Goal: Transaction & Acquisition: Purchase product/service

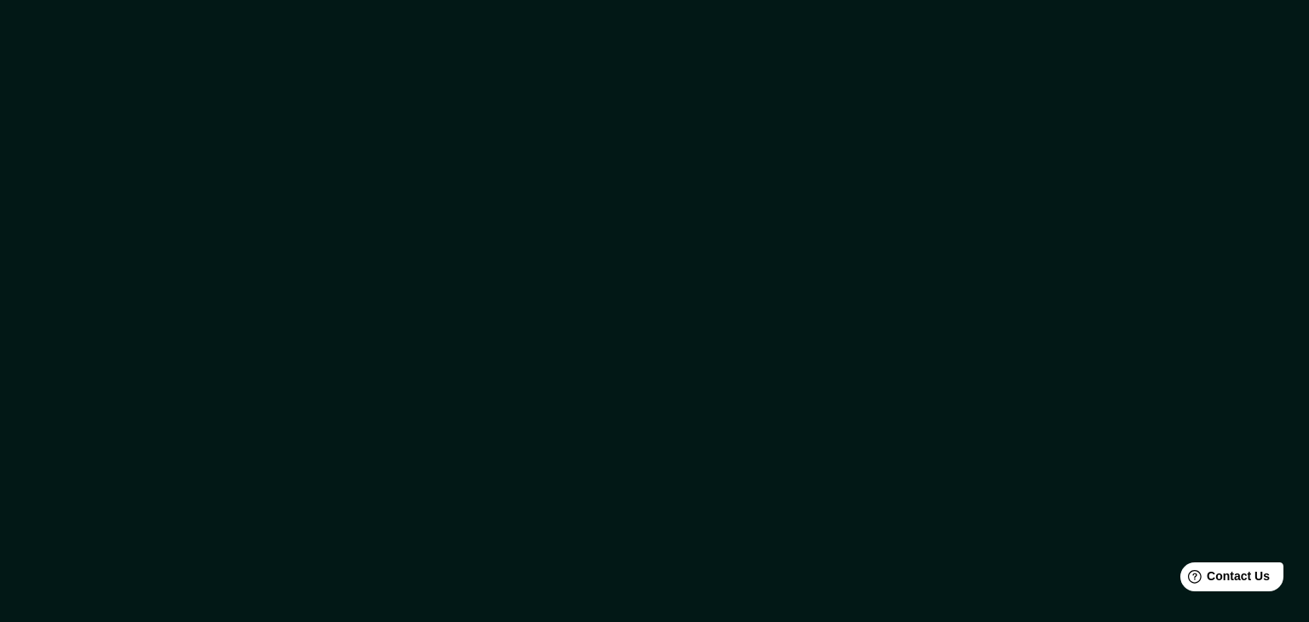
click at [310, 65] on div at bounding box center [654, 311] width 1309 height 622
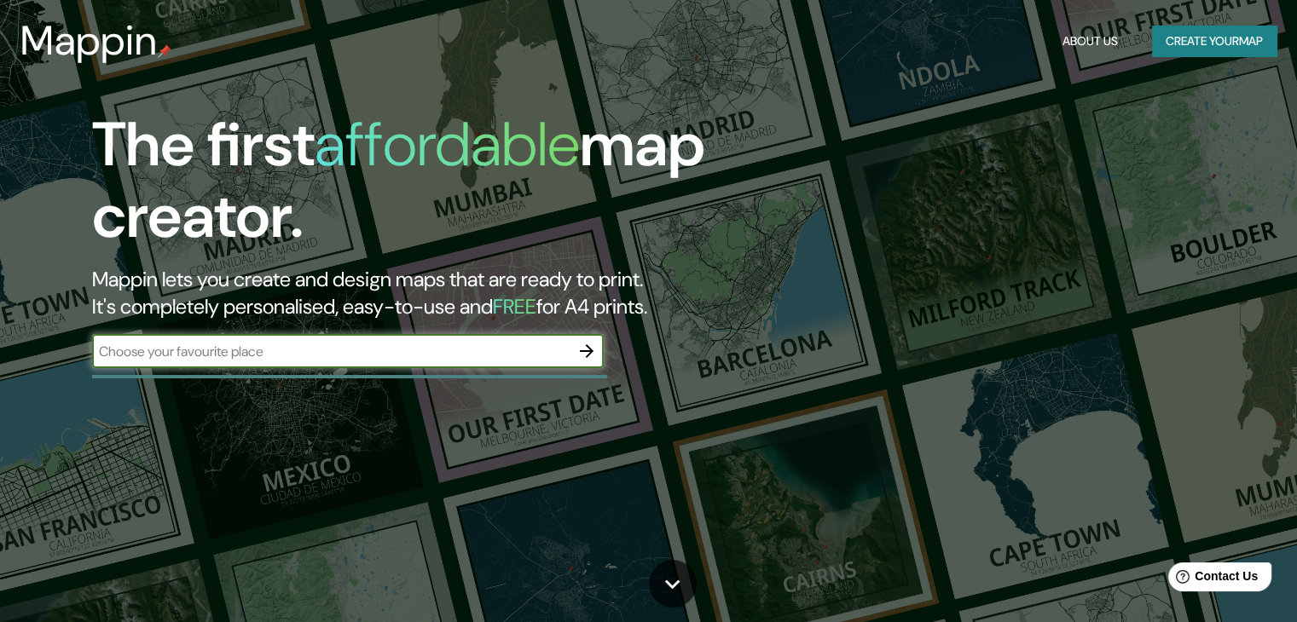
click at [488, 357] on input "text" at bounding box center [330, 352] width 477 height 20
type input "la plata buenos aires"
click at [589, 355] on icon "button" at bounding box center [586, 351] width 20 height 20
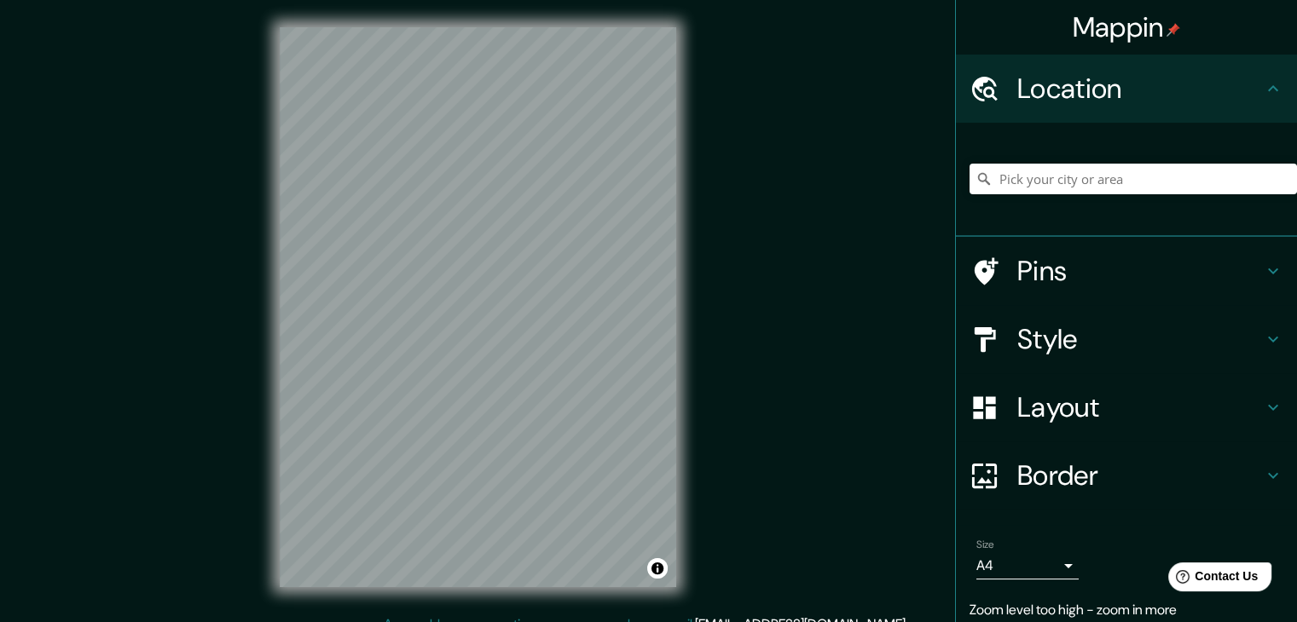
click at [741, 332] on div "Mappin Location Pins Style Layout Border Choose a border. Hint : you can make l…" at bounding box center [648, 321] width 1297 height 642
click at [694, 559] on div "© Mapbox © OpenStreetMap Improve this map" at bounding box center [477, 307] width 451 height 615
click at [159, 405] on div "Mappin Location Pins Style Layout Border Choose a border. Hint : you can make l…" at bounding box center [648, 321] width 1297 height 642
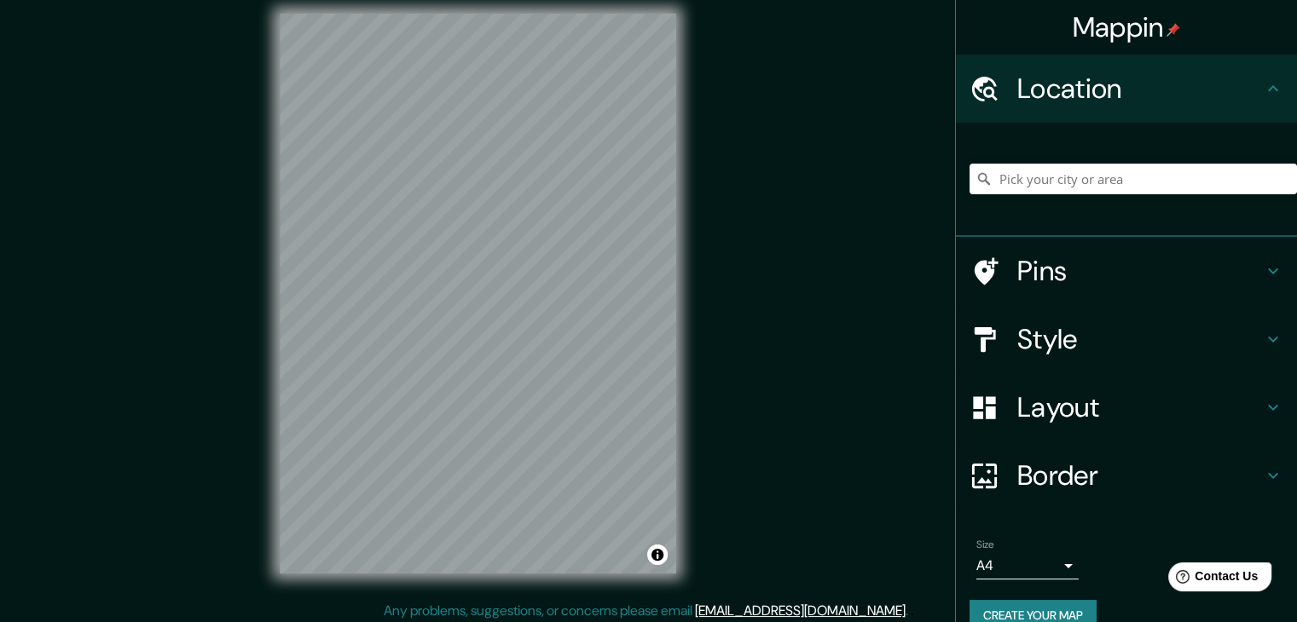
scroll to position [20, 0]
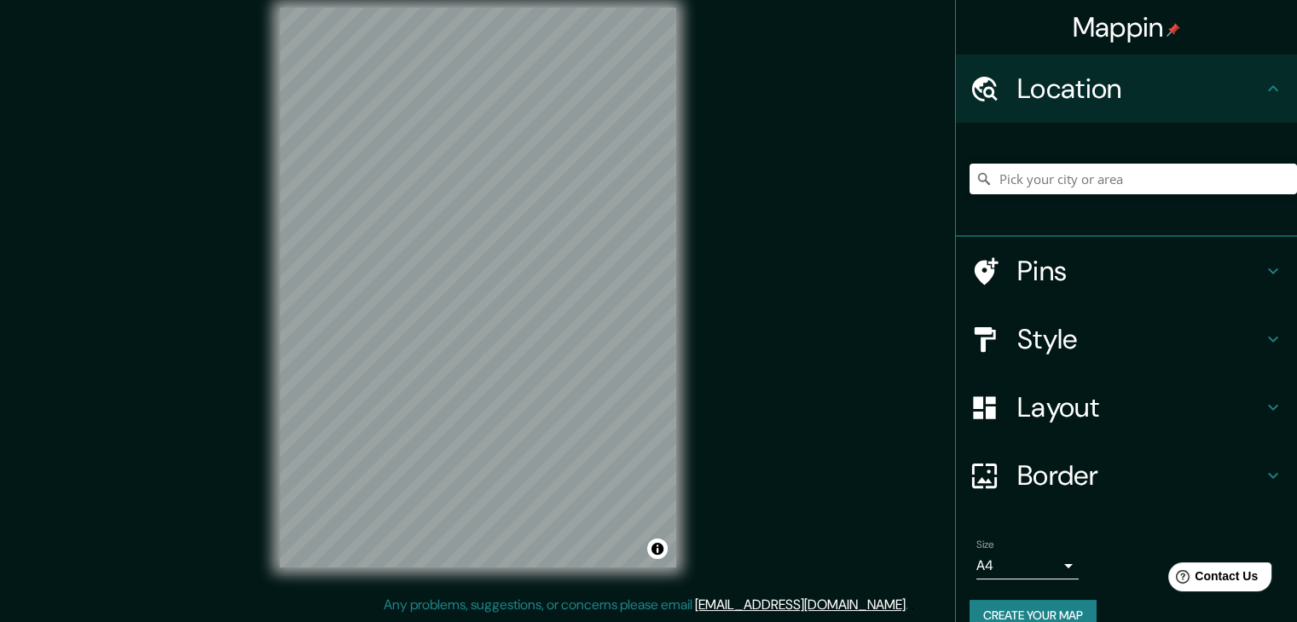
click at [1067, 400] on h4 "Layout" at bounding box center [1140, 407] width 246 height 34
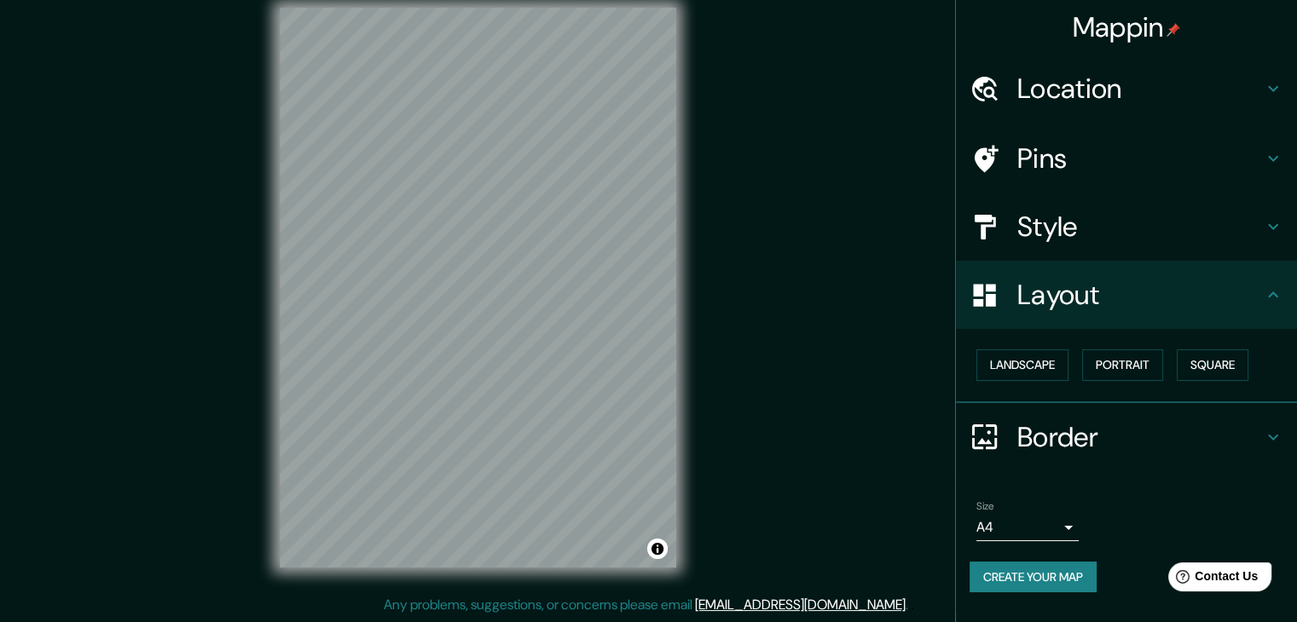
click at [275, 347] on div "© Mapbox © OpenStreetMap Improve this map" at bounding box center [477, 287] width 451 height 615
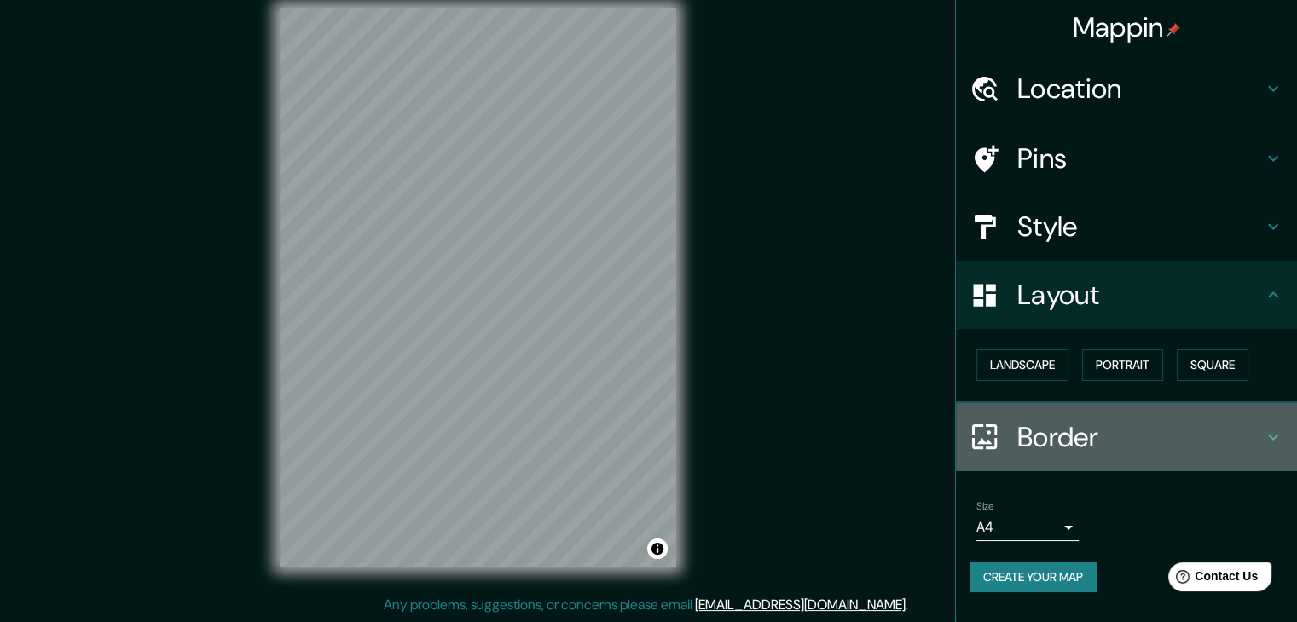
click at [1265, 427] on icon at bounding box center [1273, 437] width 20 height 20
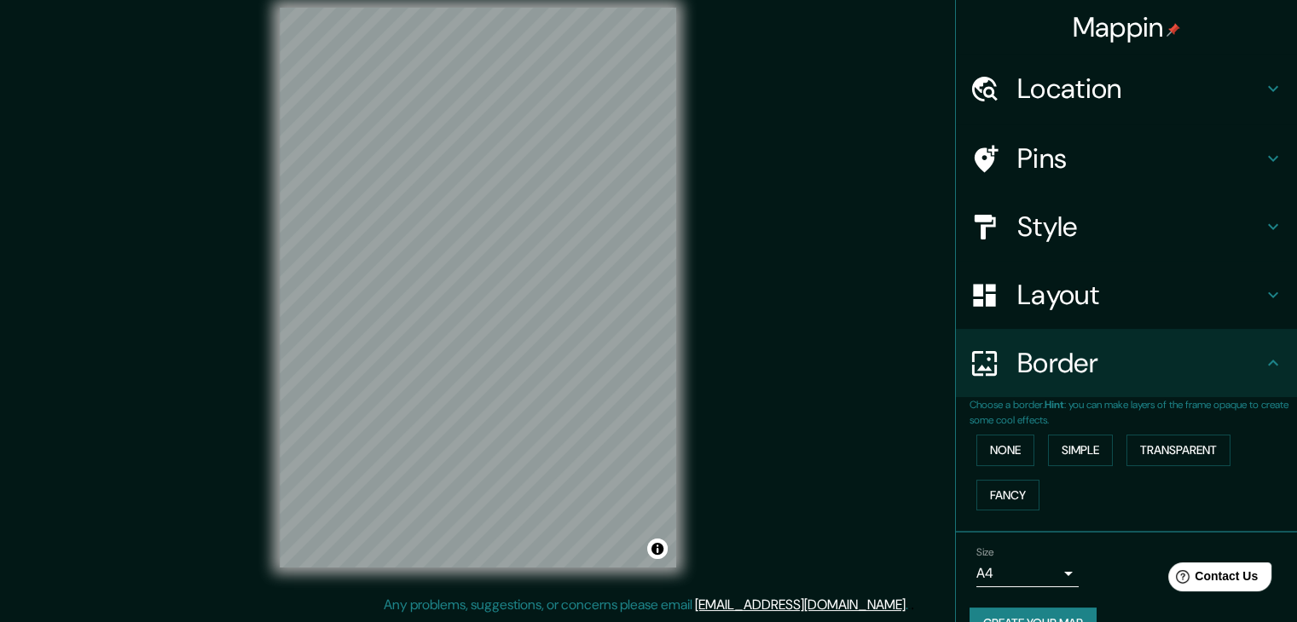
click at [1226, 390] on div "Border" at bounding box center [1126, 363] width 341 height 68
click at [1165, 317] on div "Layout" at bounding box center [1126, 295] width 341 height 68
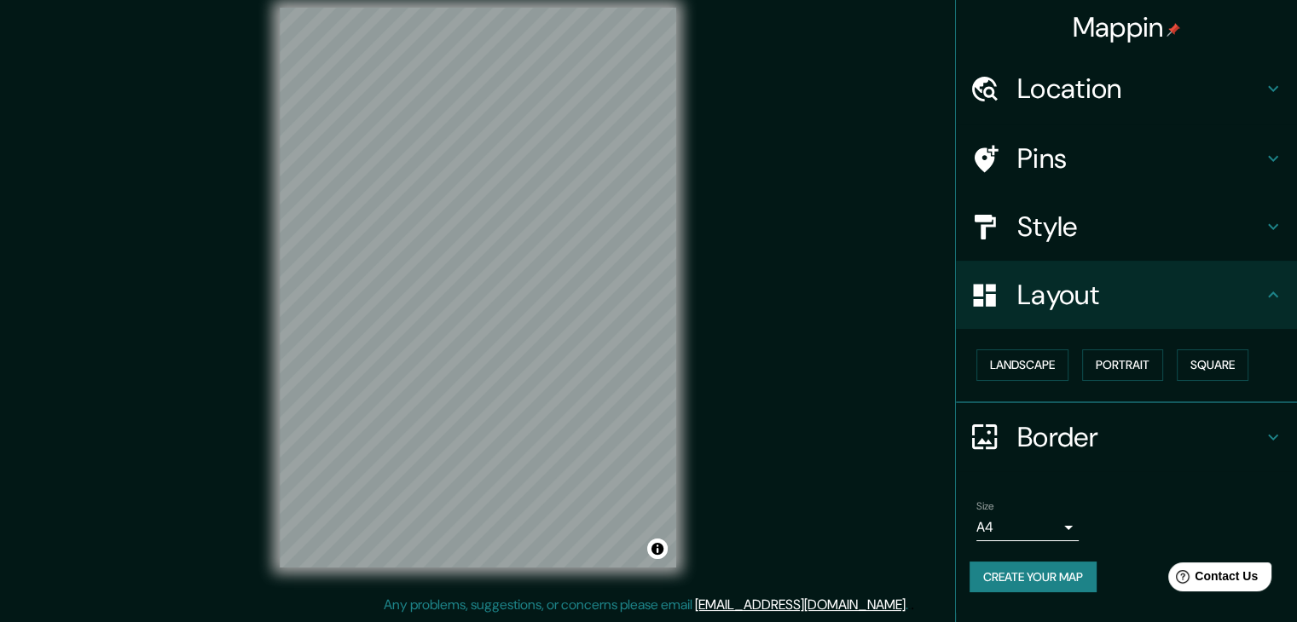
click at [1214, 237] on h4 "Style" at bounding box center [1140, 227] width 246 height 34
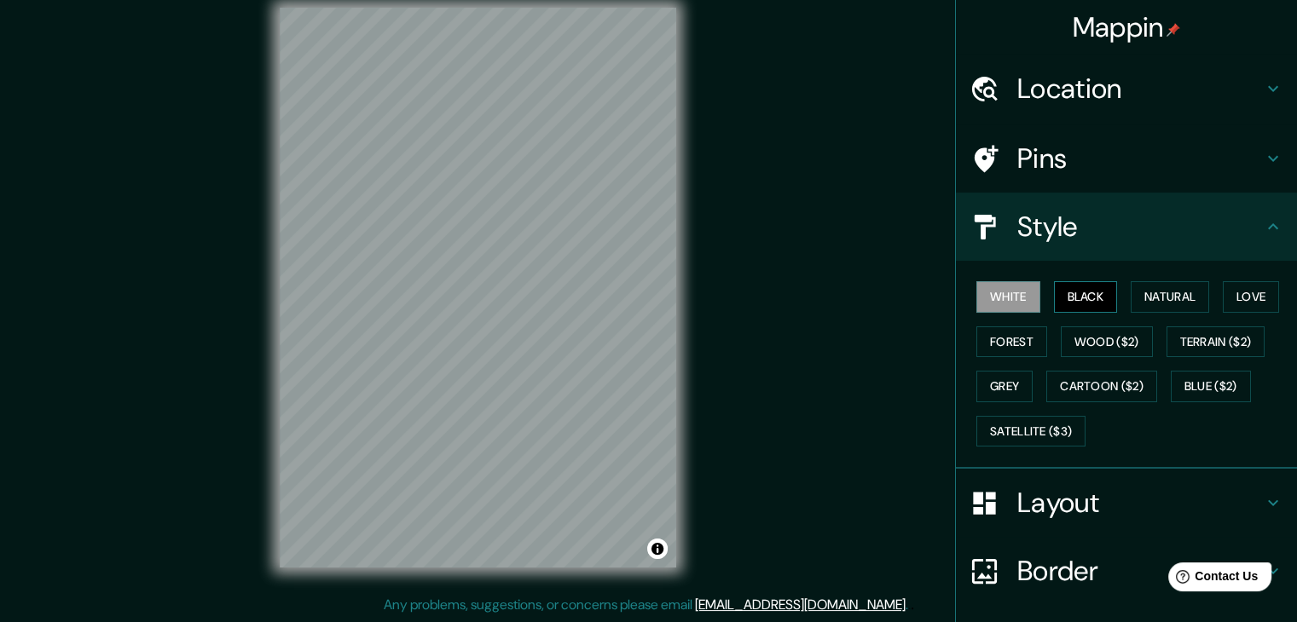
click at [1084, 303] on button "Black" at bounding box center [1086, 297] width 64 height 32
click at [1147, 299] on button "Natural" at bounding box center [1169, 297] width 78 height 32
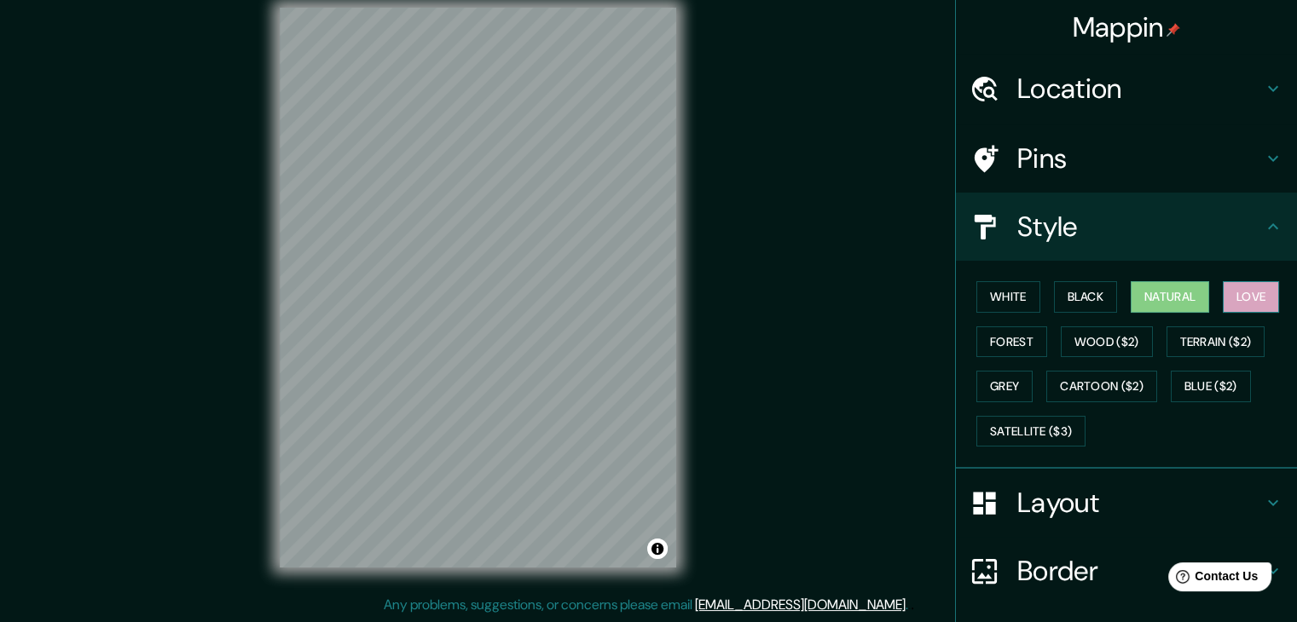
click at [1238, 298] on button "Love" at bounding box center [1250, 297] width 56 height 32
click at [1170, 298] on button "Natural" at bounding box center [1169, 297] width 78 height 32
click at [1011, 344] on button "Forest" at bounding box center [1011, 343] width 71 height 32
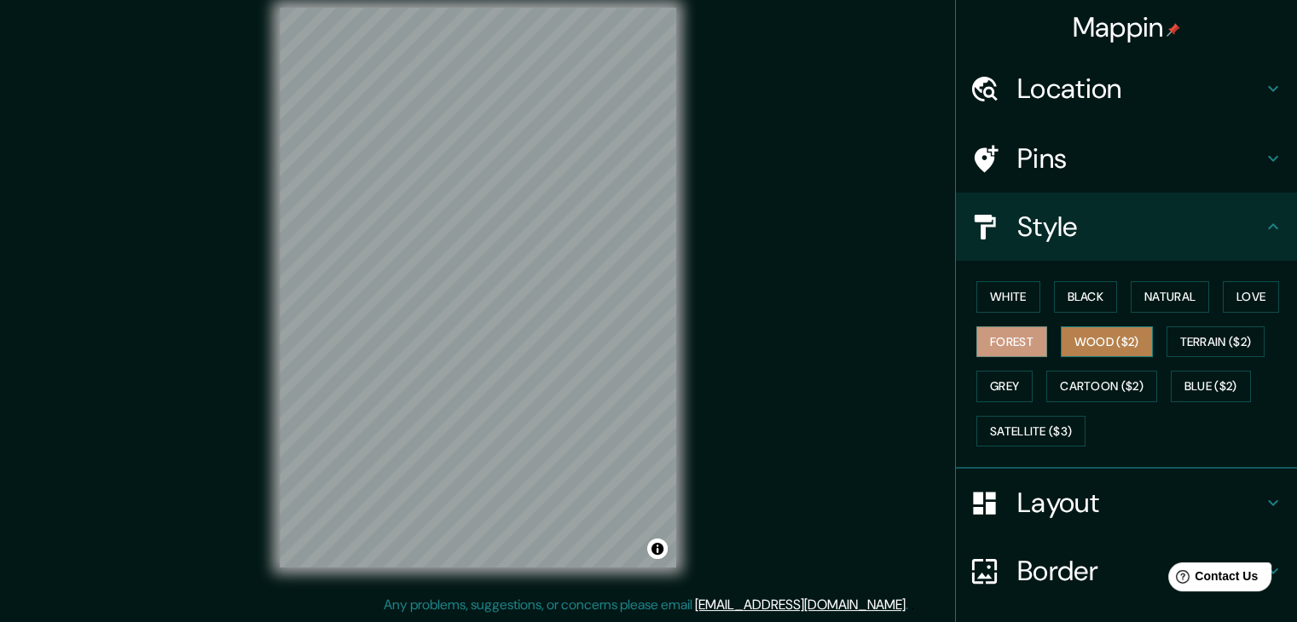
click at [1107, 338] on button "Wood ($2)" at bounding box center [1107, 343] width 92 height 32
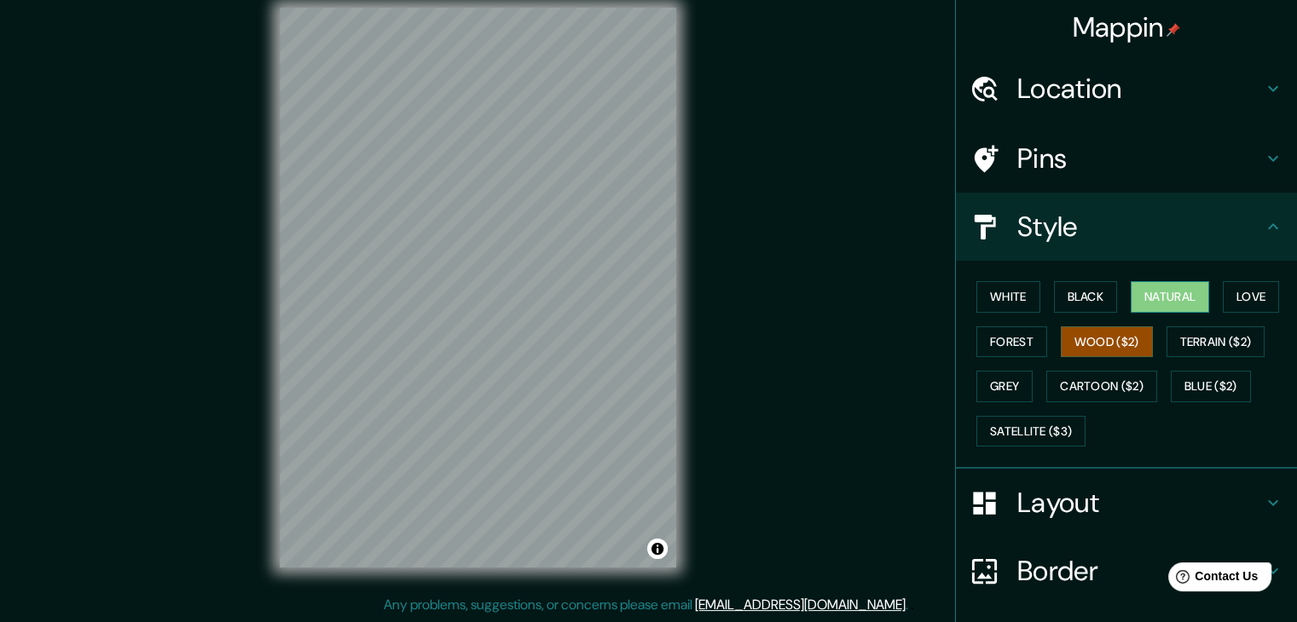
click at [1170, 299] on button "Natural" at bounding box center [1169, 297] width 78 height 32
click at [1226, 292] on button "Love" at bounding box center [1250, 297] width 56 height 32
click at [1182, 295] on button "Natural" at bounding box center [1169, 297] width 78 height 32
click at [1034, 164] on h4 "Pins" at bounding box center [1140, 159] width 246 height 34
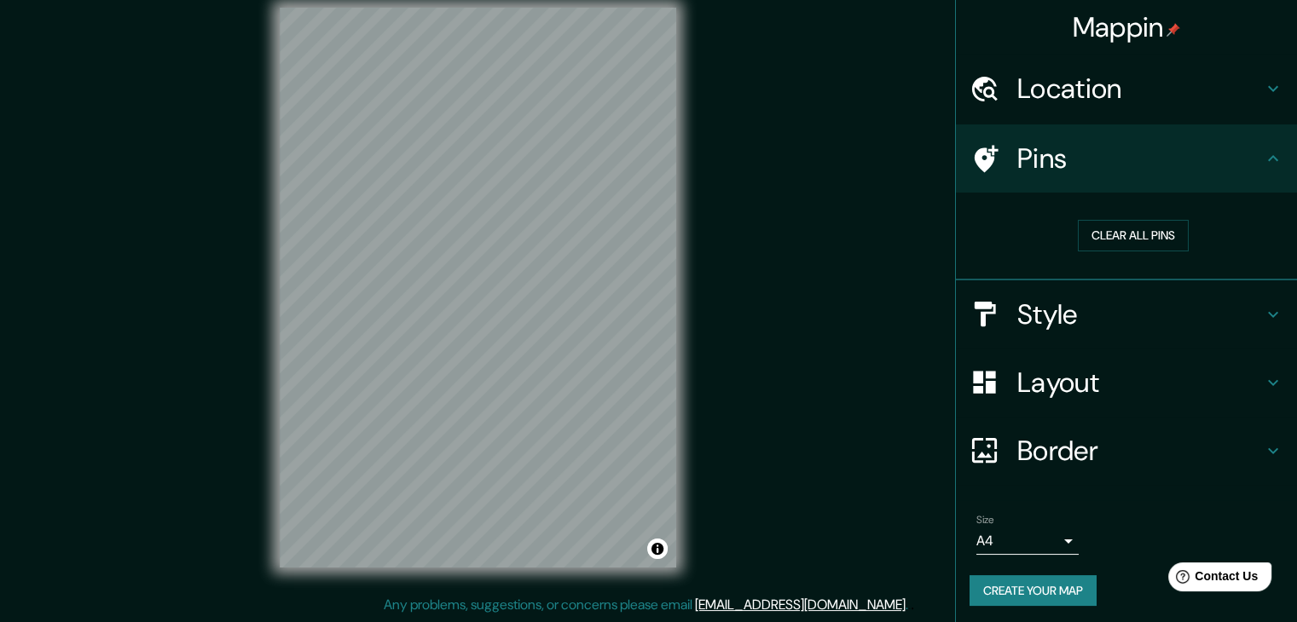
click at [1088, 143] on h4 "Pins" at bounding box center [1140, 159] width 246 height 34
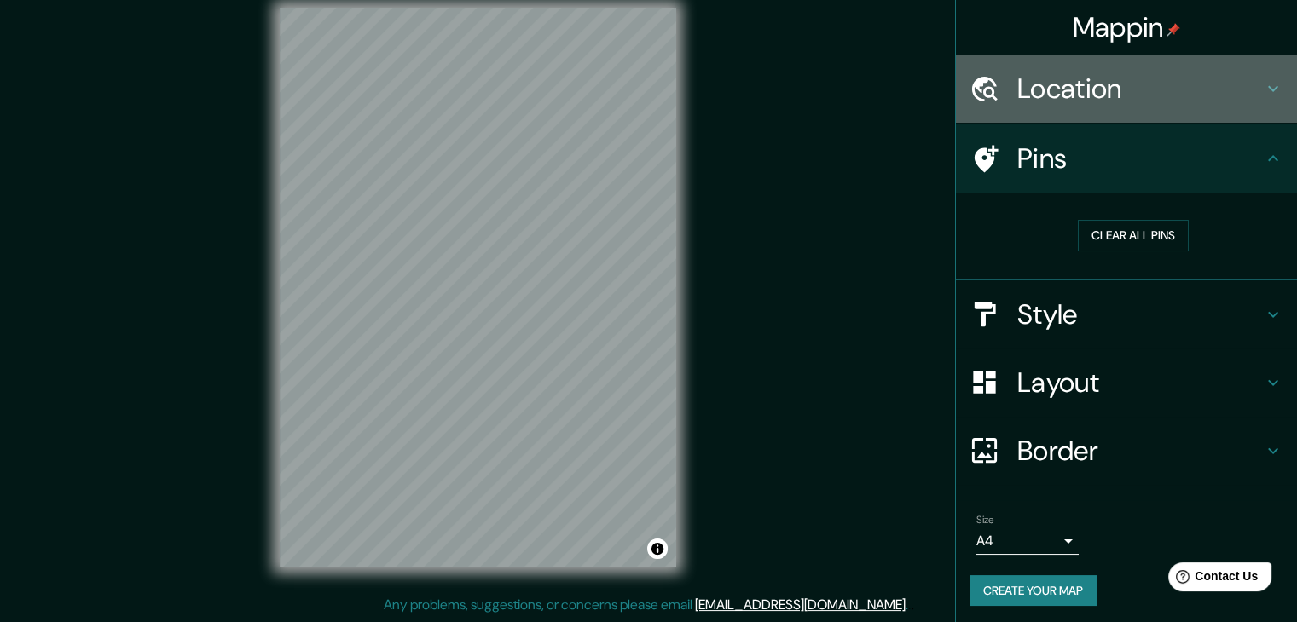
click at [1109, 90] on h4 "Location" at bounding box center [1140, 89] width 246 height 34
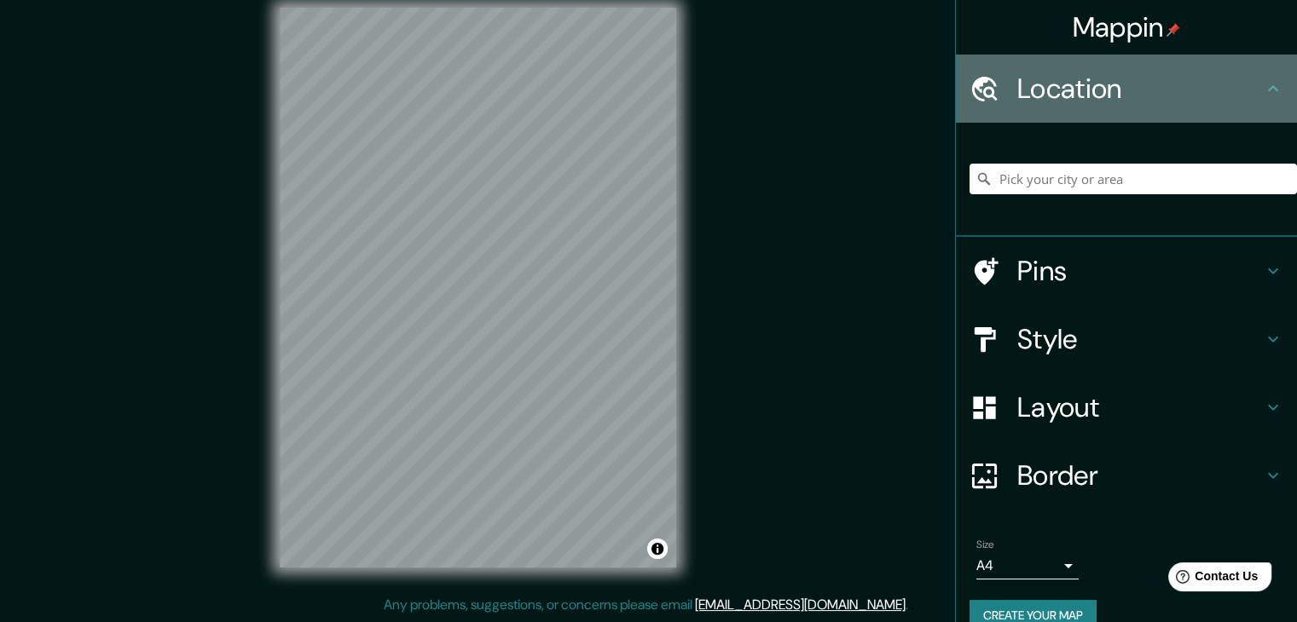
click at [1109, 90] on h4 "Location" at bounding box center [1140, 89] width 246 height 34
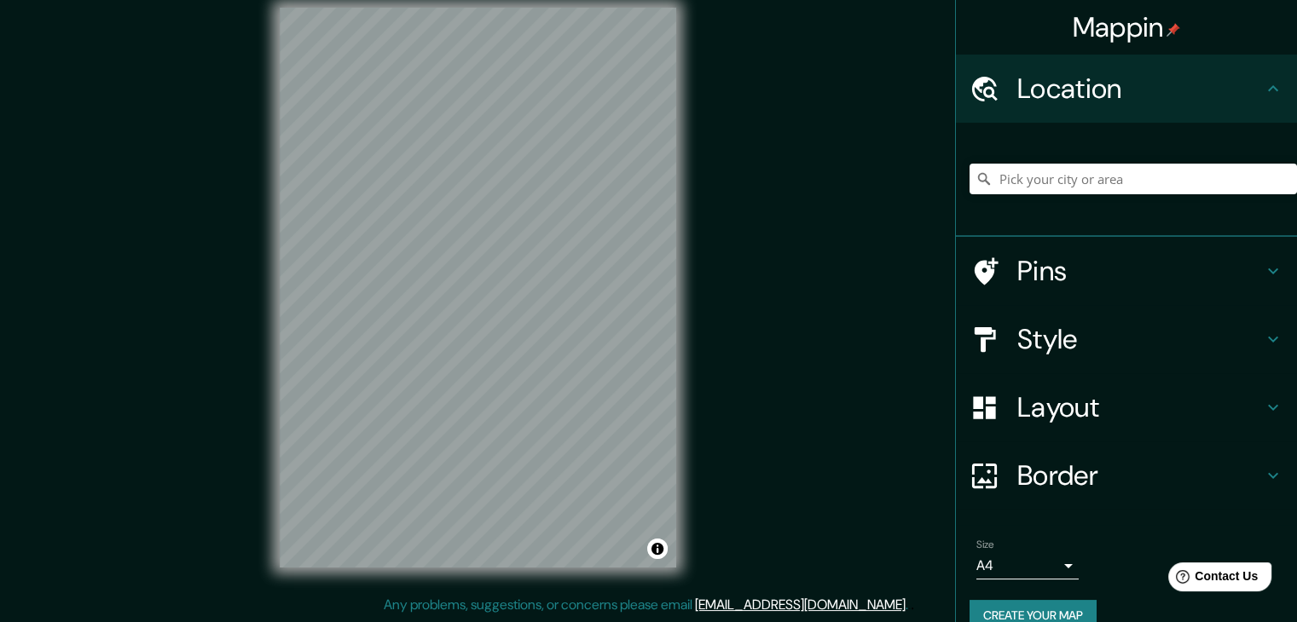
click at [1176, 82] on h4 "Location" at bounding box center [1140, 89] width 246 height 34
click at [1236, 79] on h4 "Location" at bounding box center [1140, 89] width 246 height 34
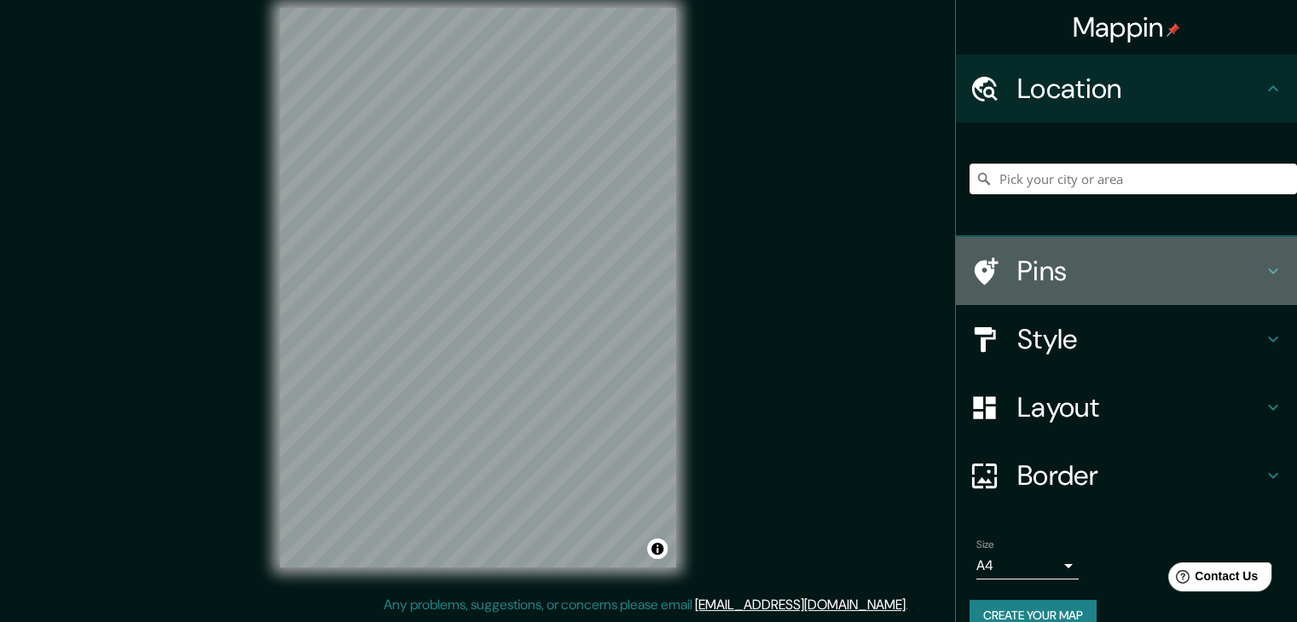
click at [1226, 281] on h4 "Pins" at bounding box center [1140, 271] width 246 height 34
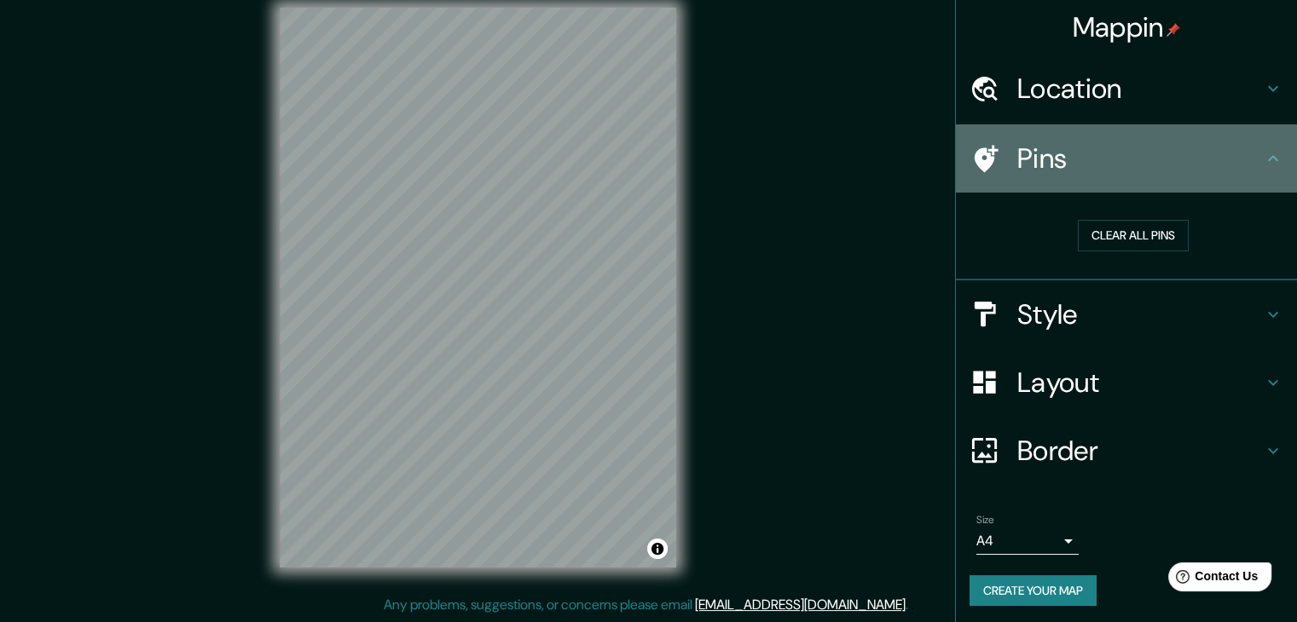
click at [1204, 151] on h4 "Pins" at bounding box center [1140, 159] width 246 height 34
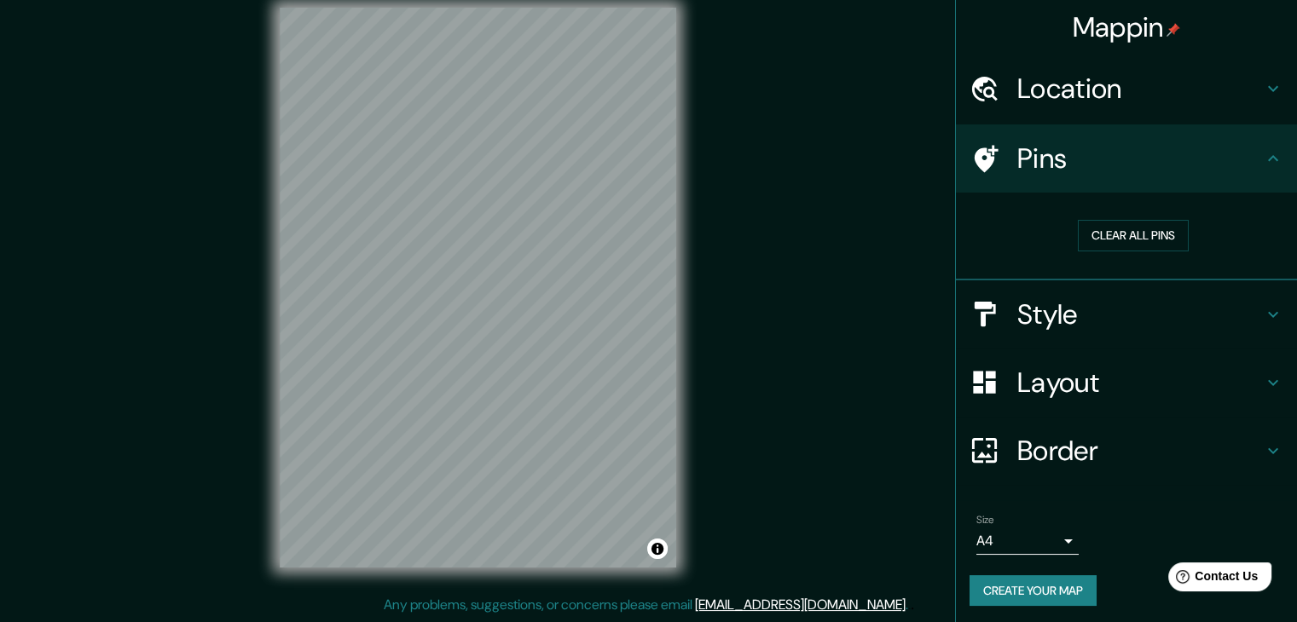
click at [1148, 309] on h4 "Style" at bounding box center [1140, 315] width 246 height 34
